Goal: Information Seeking & Learning: Learn about a topic

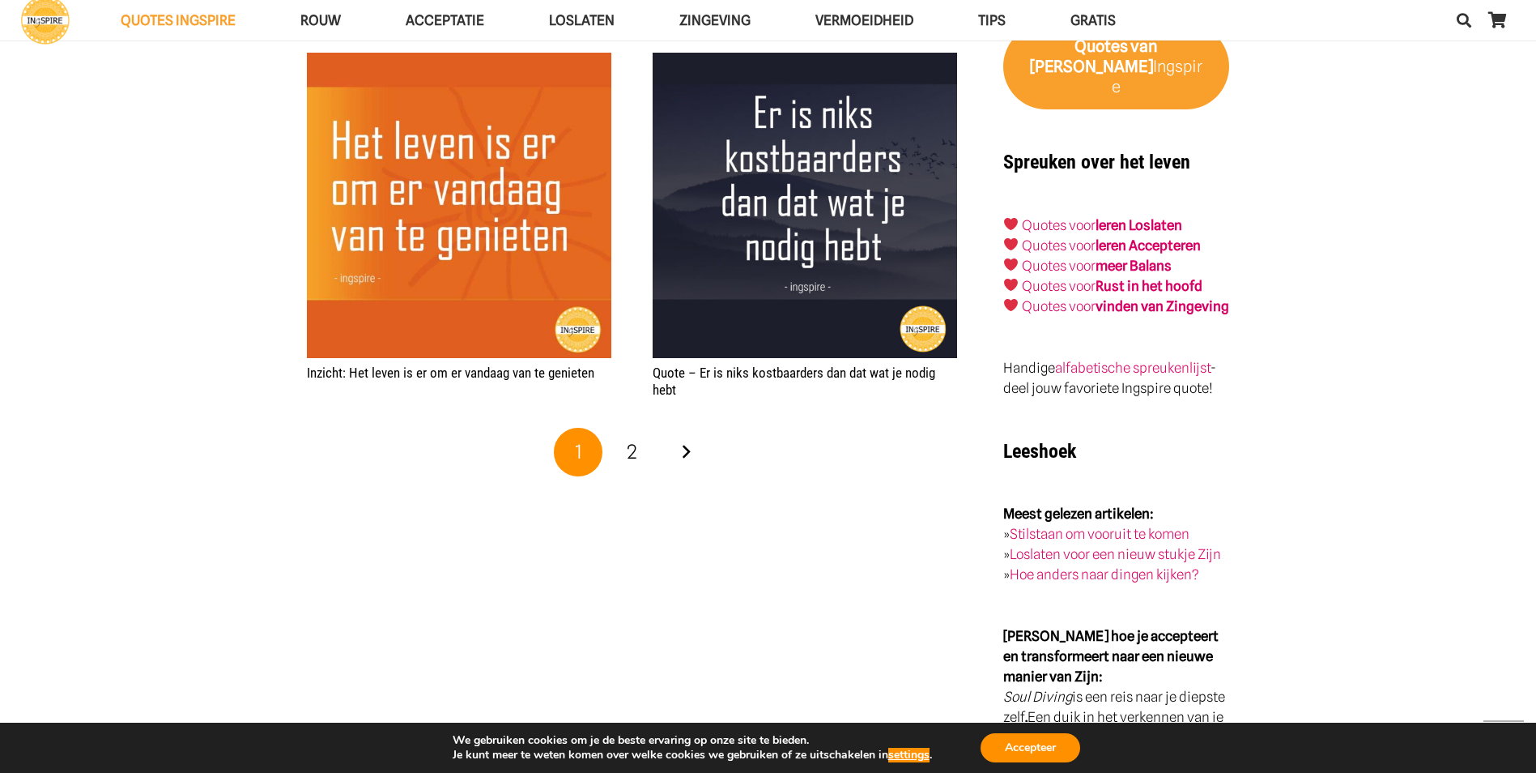
scroll to position [2753, 0]
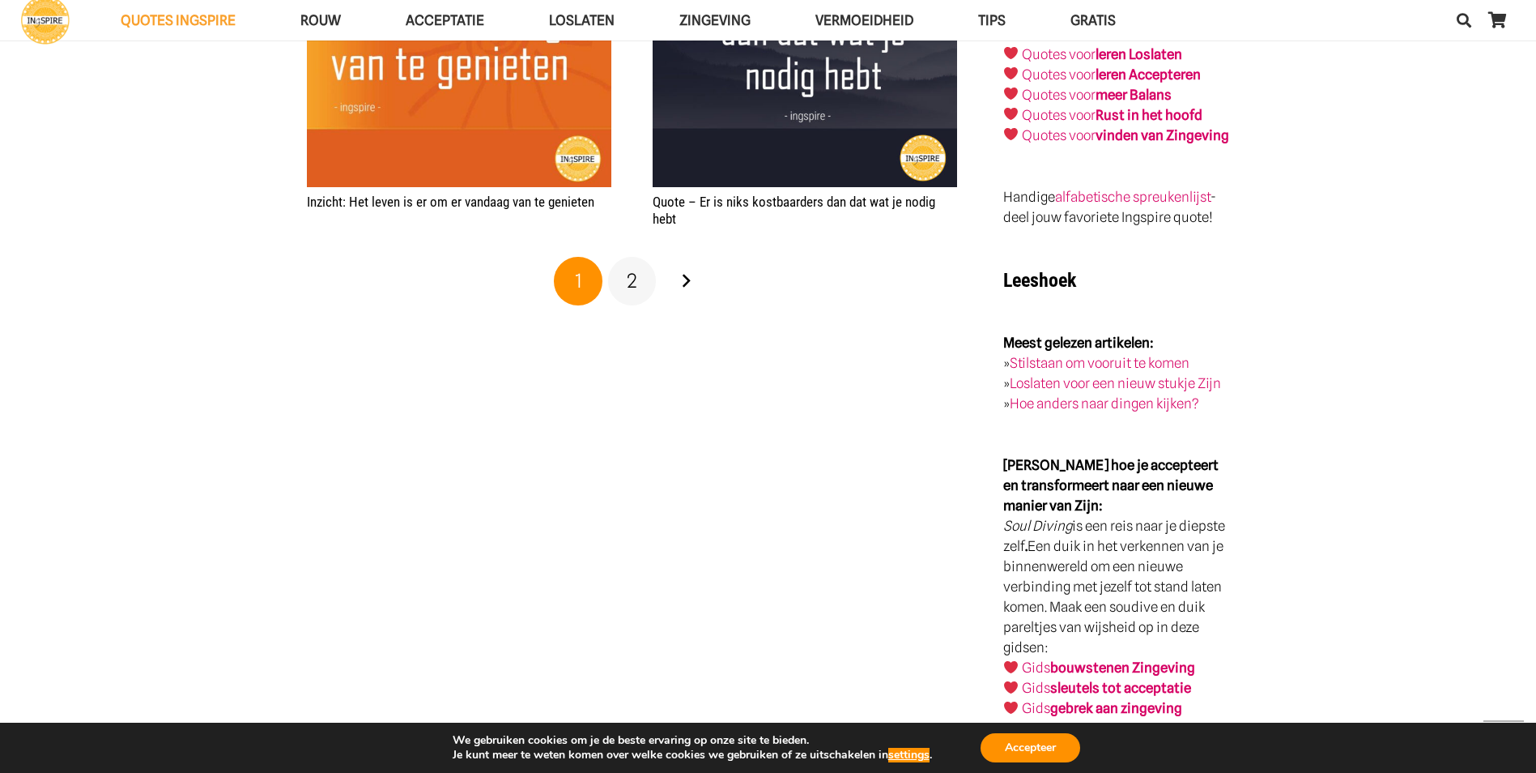
click at [643, 274] on link "2" at bounding box center [632, 281] width 49 height 49
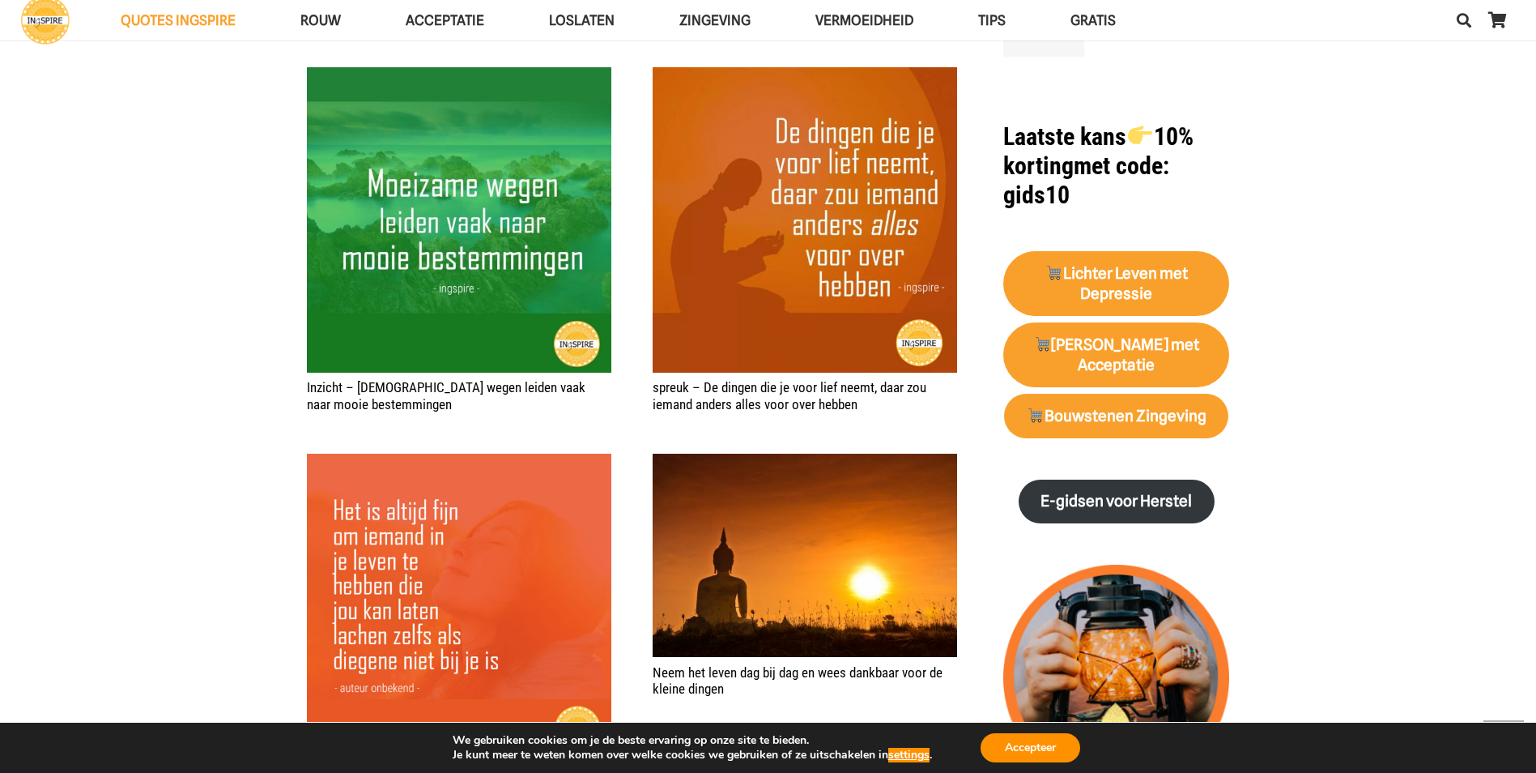
scroll to position [1539, 0]
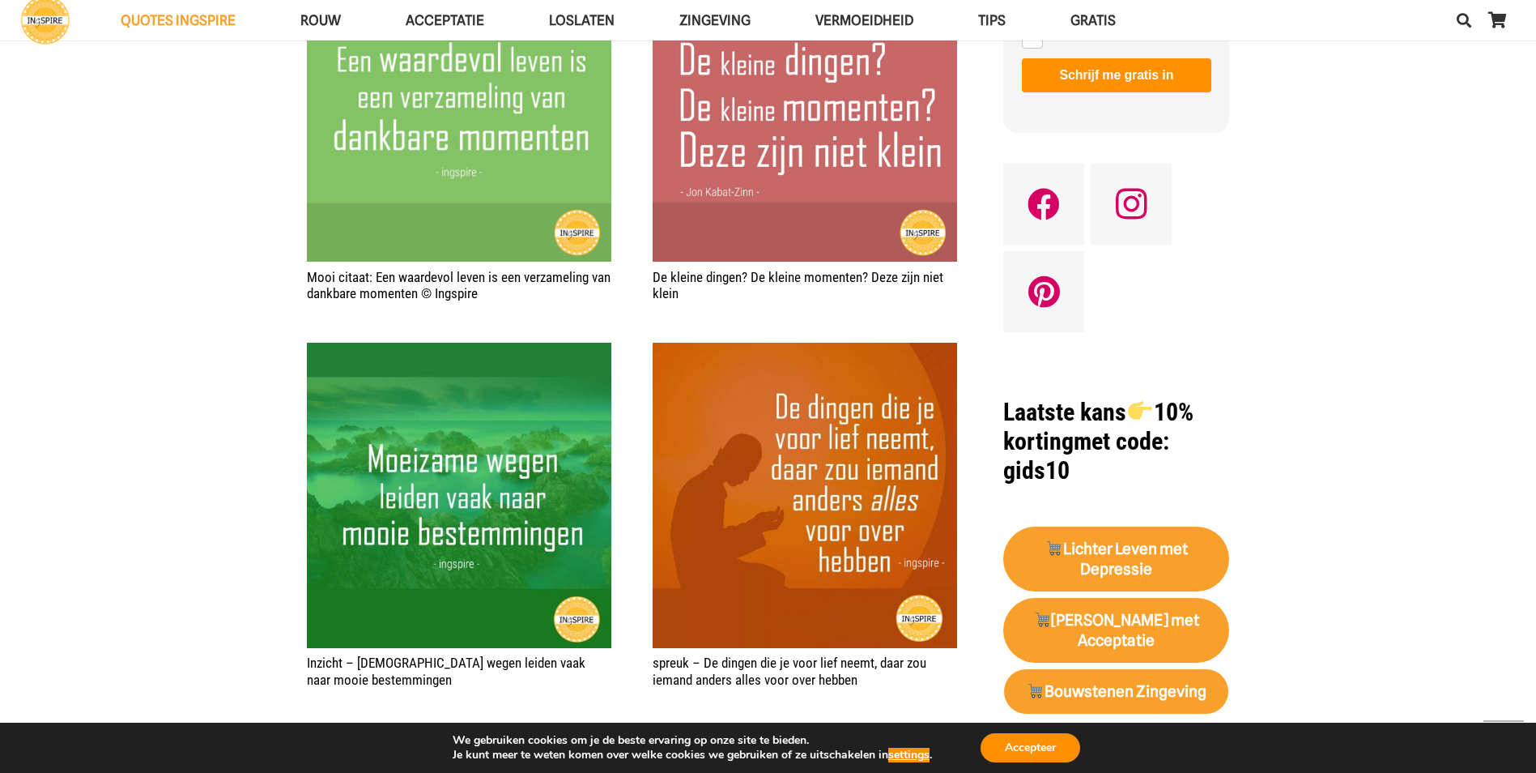
scroll to position [1134, 0]
